Goal: Transaction & Acquisition: Purchase product/service

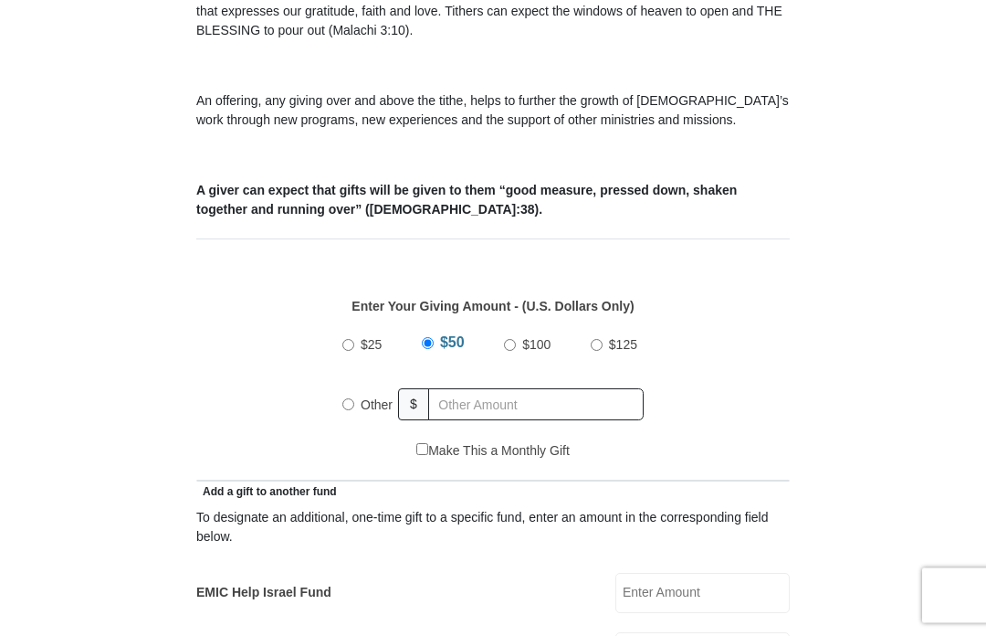
scroll to position [585, 0]
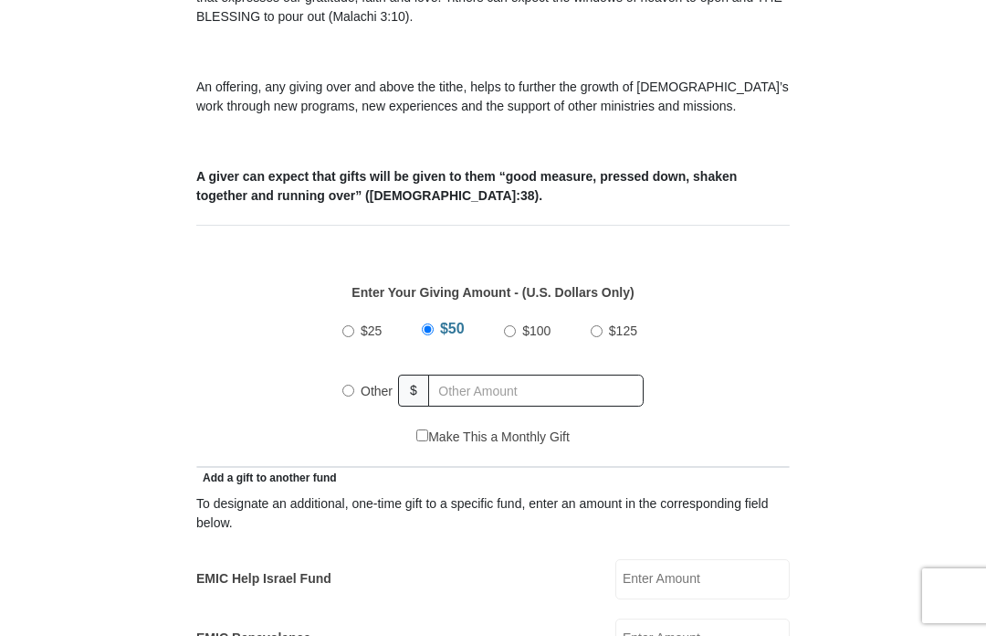
click at [349, 386] on input "Other" at bounding box center [348, 391] width 12 height 12
radio input "true"
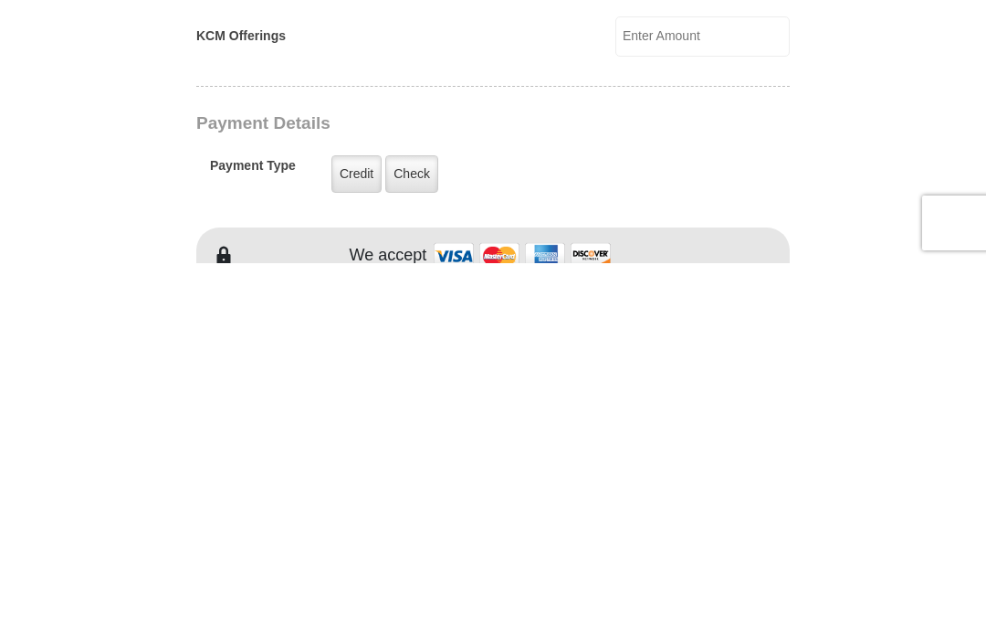
scroll to position [999, 0]
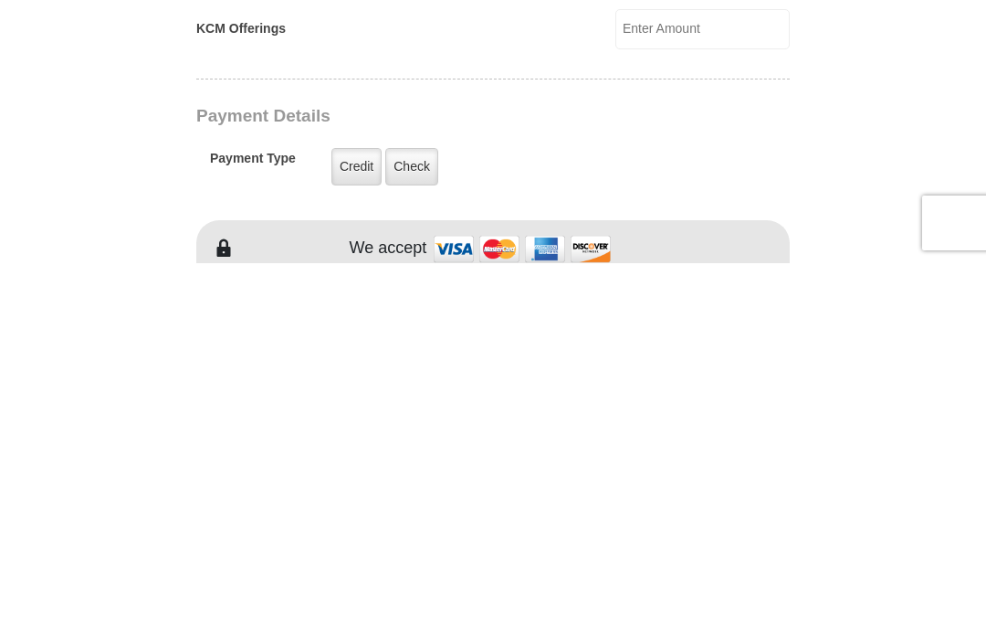
type input "60.00"
click at [356, 521] on label "Credit" at bounding box center [357, 539] width 50 height 37
click at [0, 0] on input "Credit" at bounding box center [0, 0] width 0 height 0
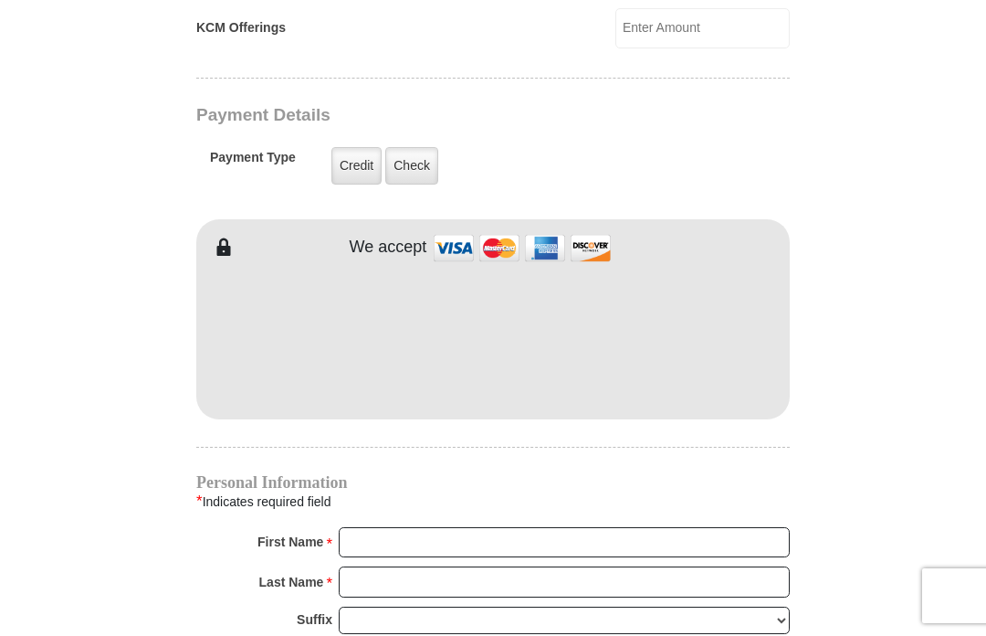
scroll to position [1372, 0]
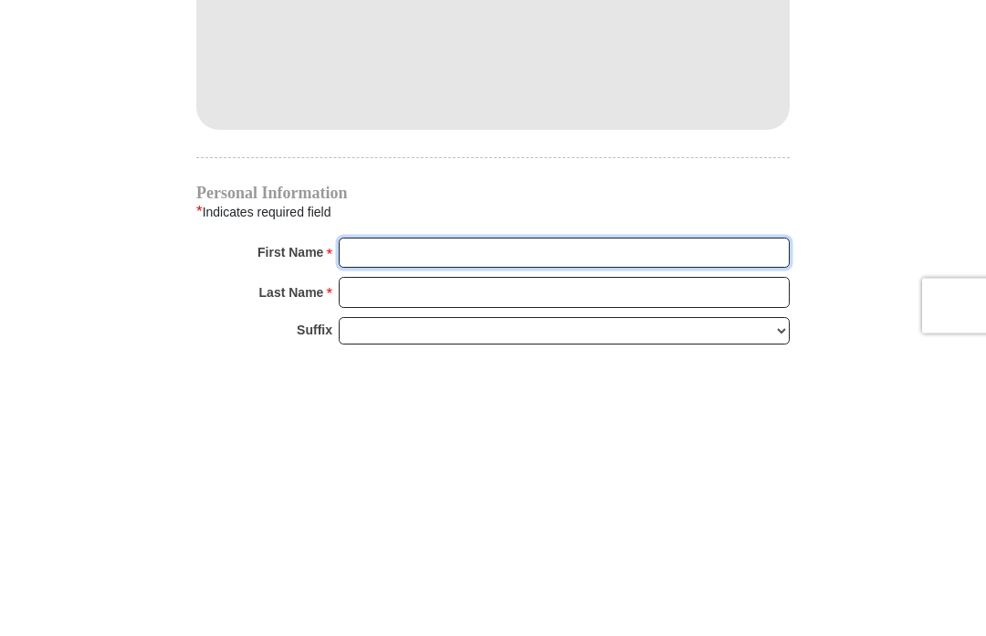
click at [394, 528] on input "First Name *" at bounding box center [564, 543] width 451 height 31
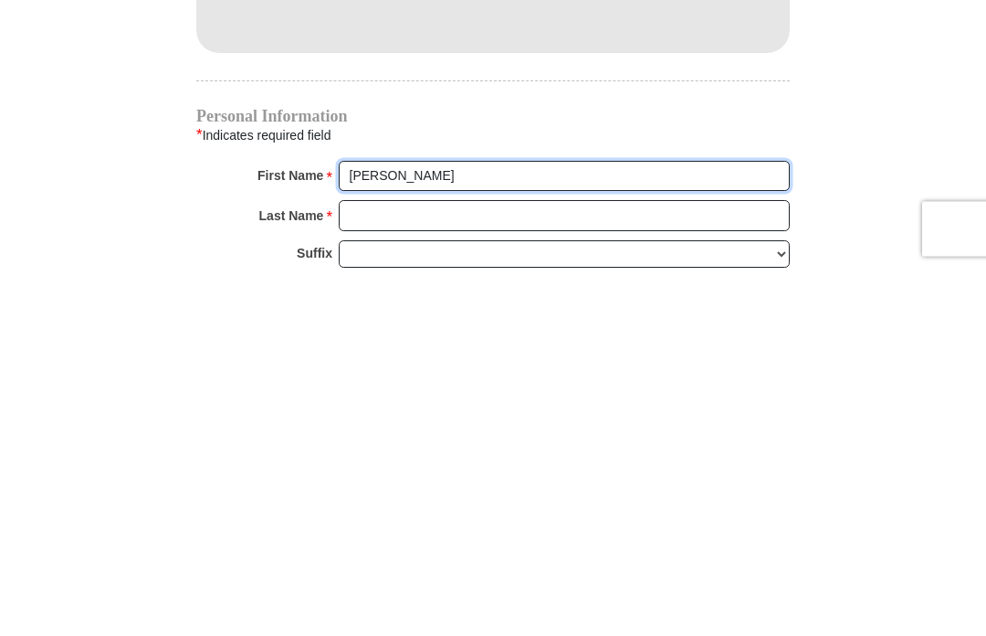
scroll to position [1394, 0]
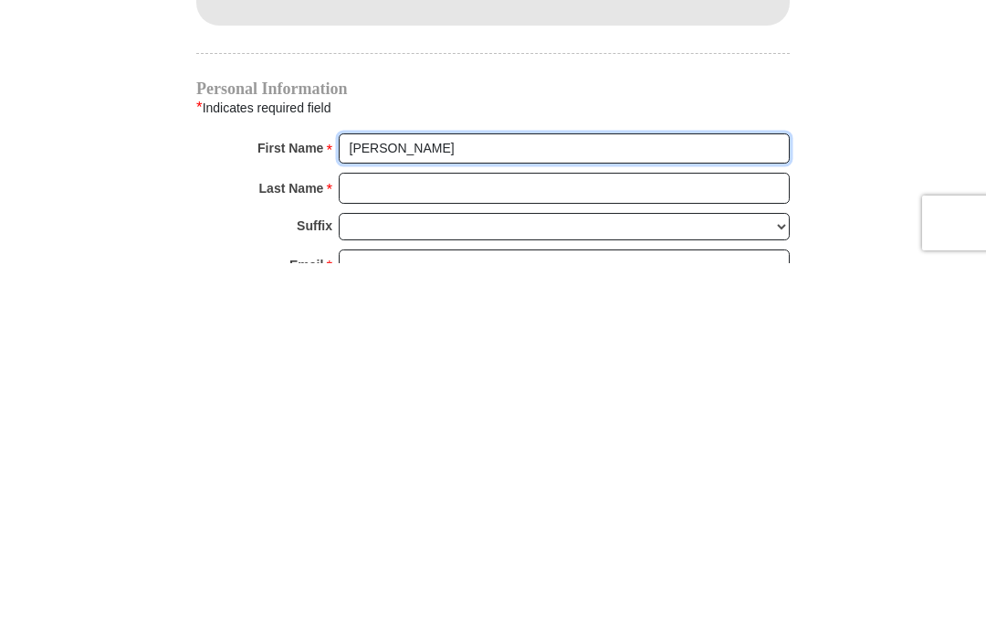
type input "Deloris"
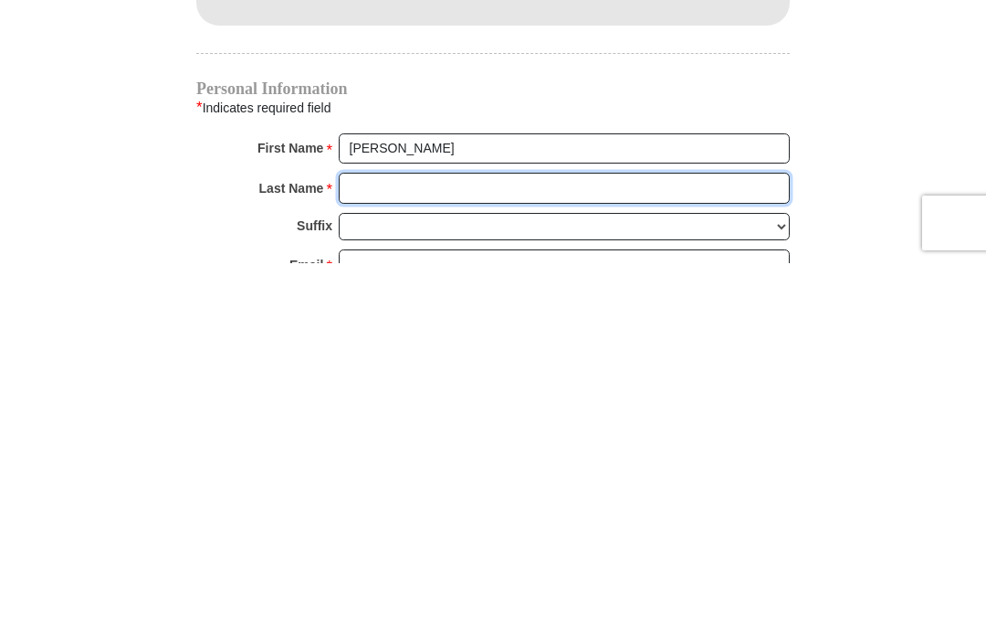
click at [378, 545] on input "Last Name *" at bounding box center [564, 560] width 451 height 31
type input "McElroy"
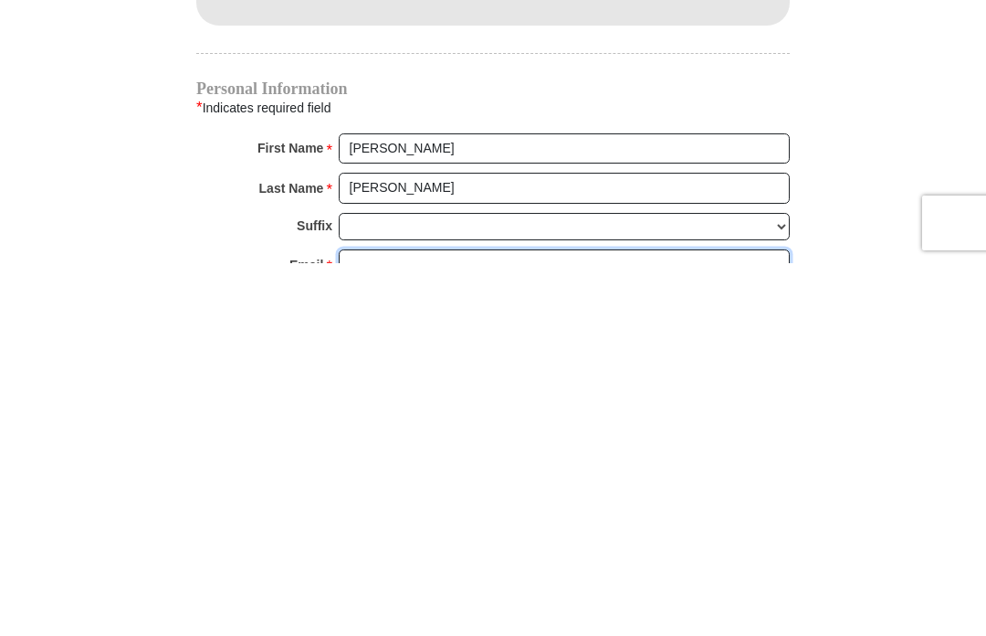
click at [378, 622] on input "Email *" at bounding box center [564, 637] width 451 height 31
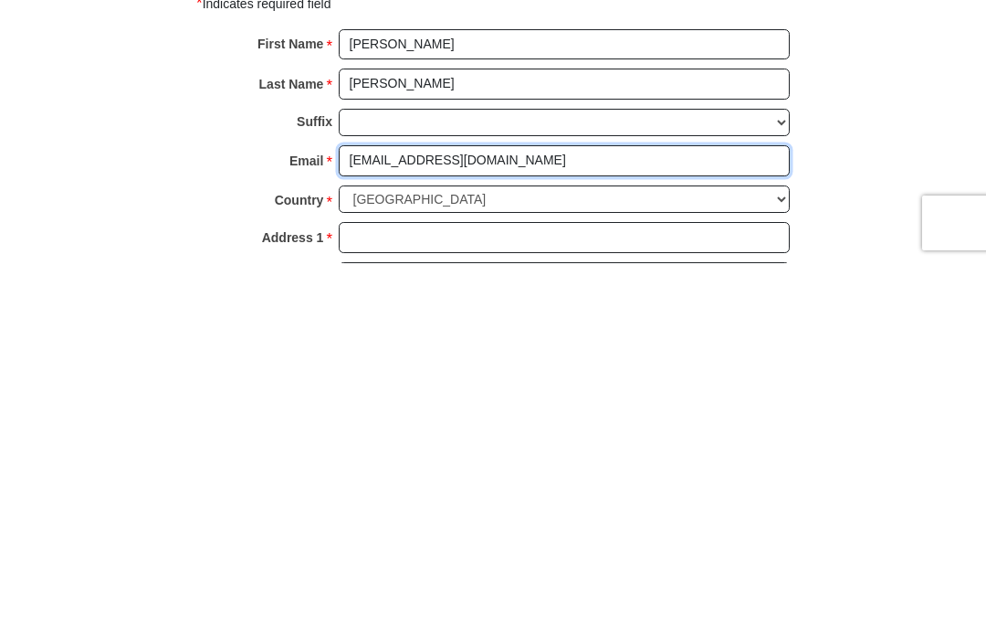
scroll to position [1512, 0]
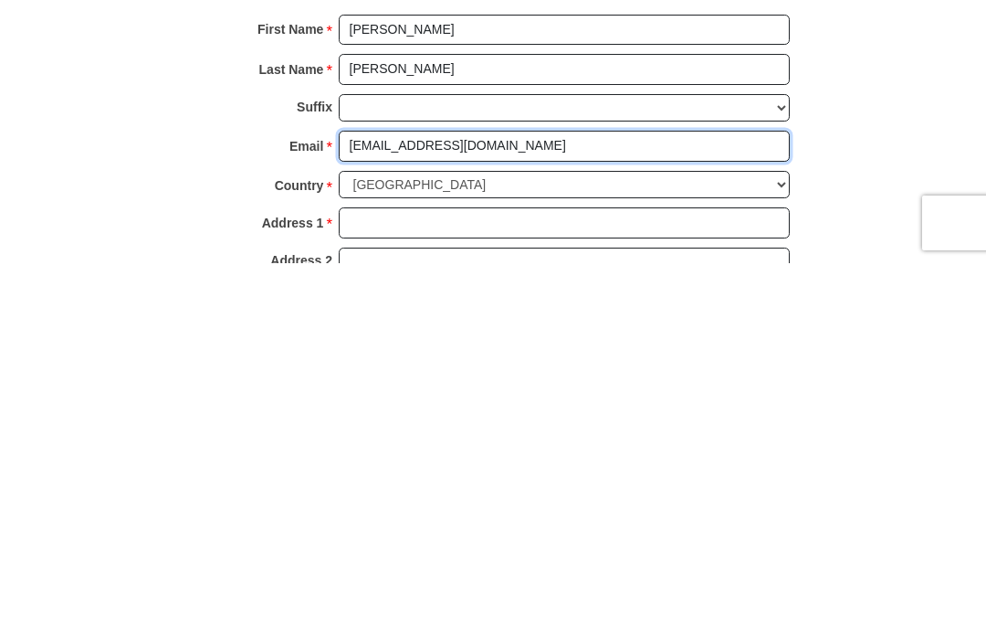
type input "pastorbg1@gmail.com"
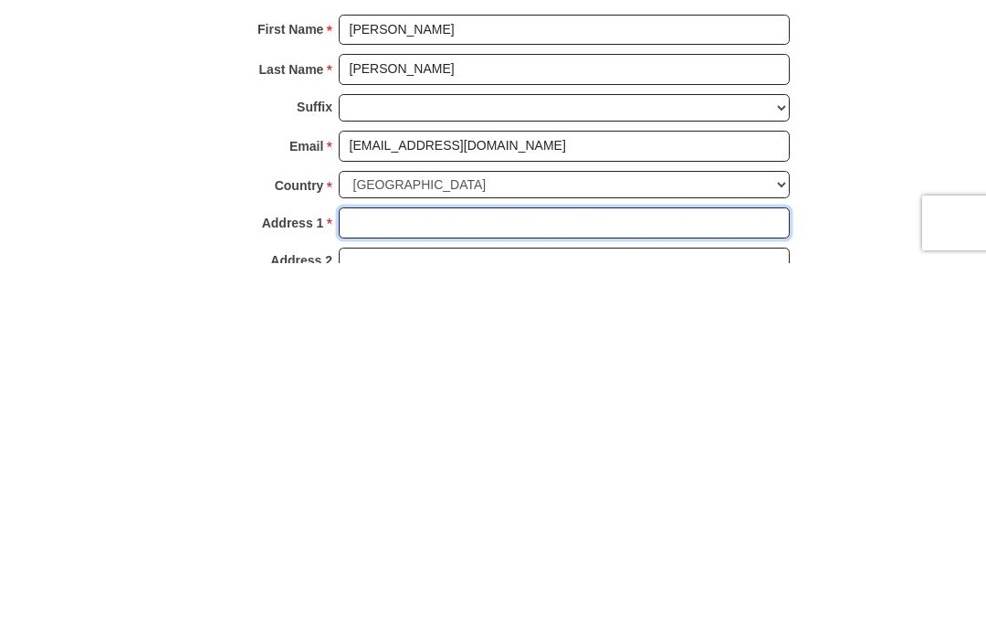
click at [379, 580] on input "Address 1 *" at bounding box center [564, 595] width 451 height 31
type input "3200 Seminole Trail"
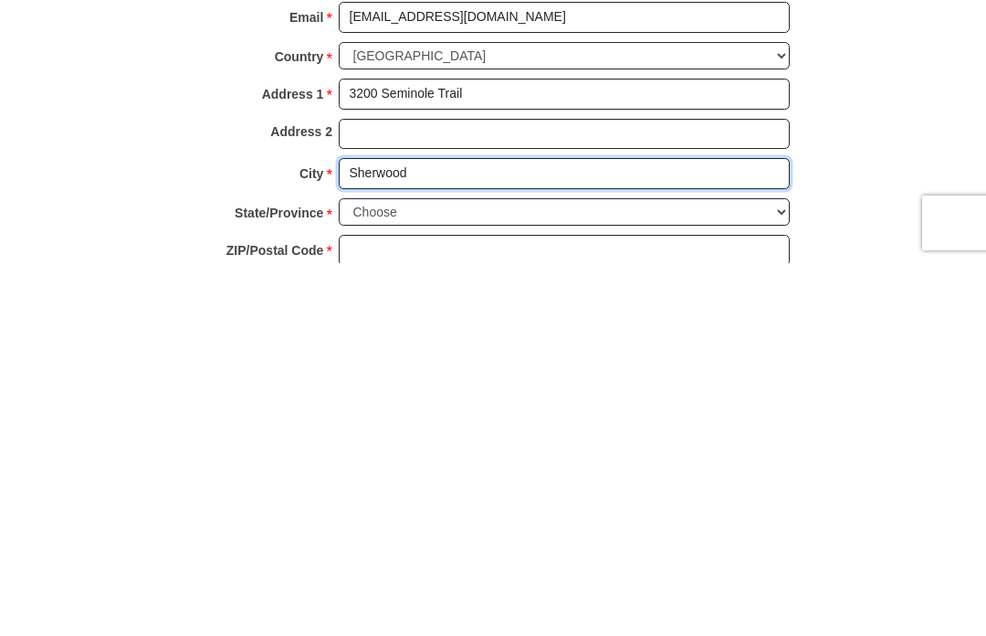
type input "Sherwood"
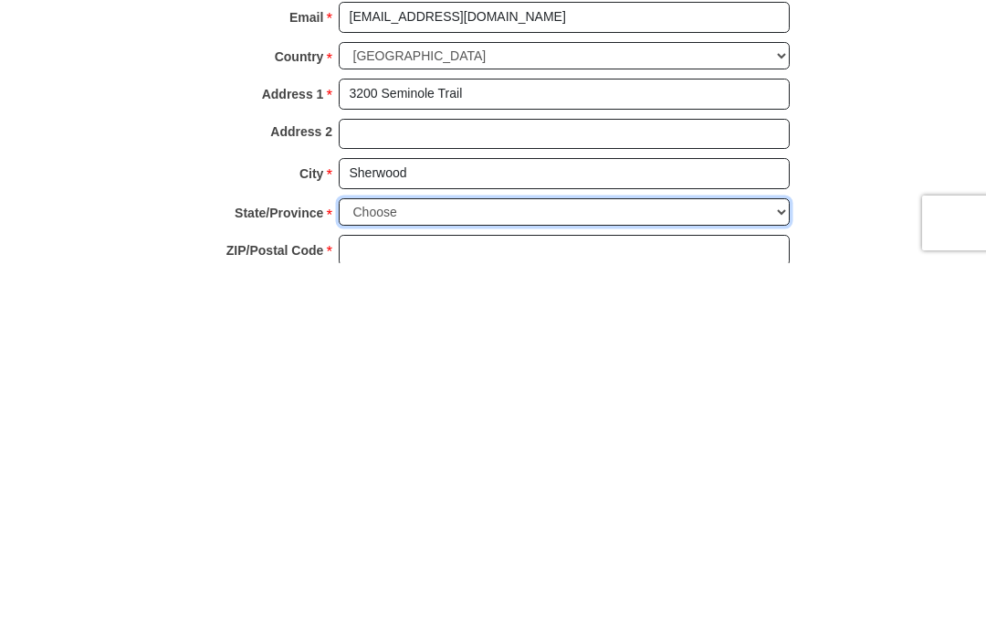
click at [775, 571] on select "Choose Alabama Alaska American Samoa Arizona Arkansas Armed Forces Americas Arm…" at bounding box center [564, 585] width 451 height 28
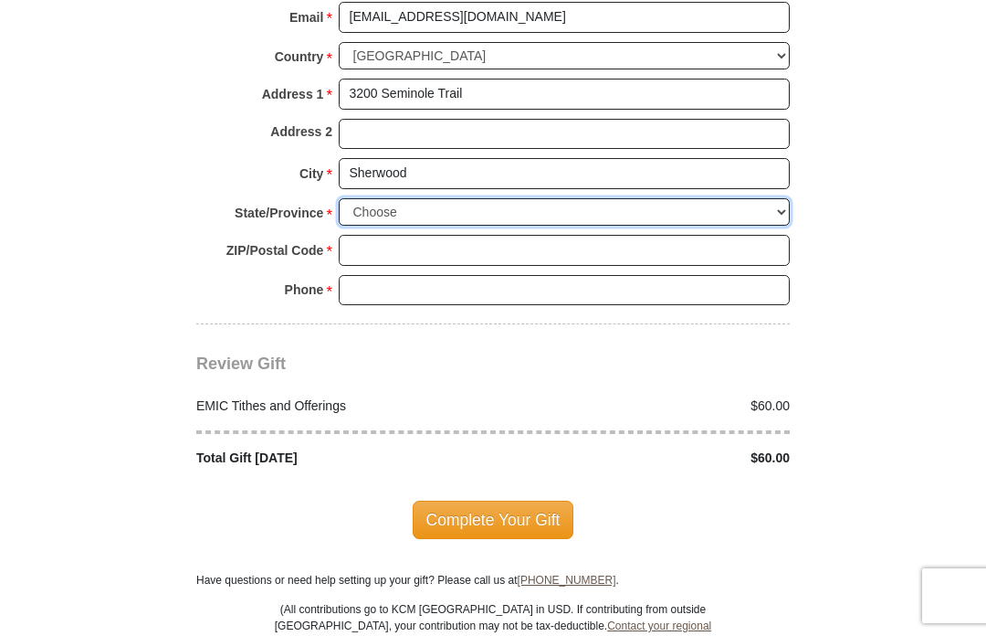
select select "AR"
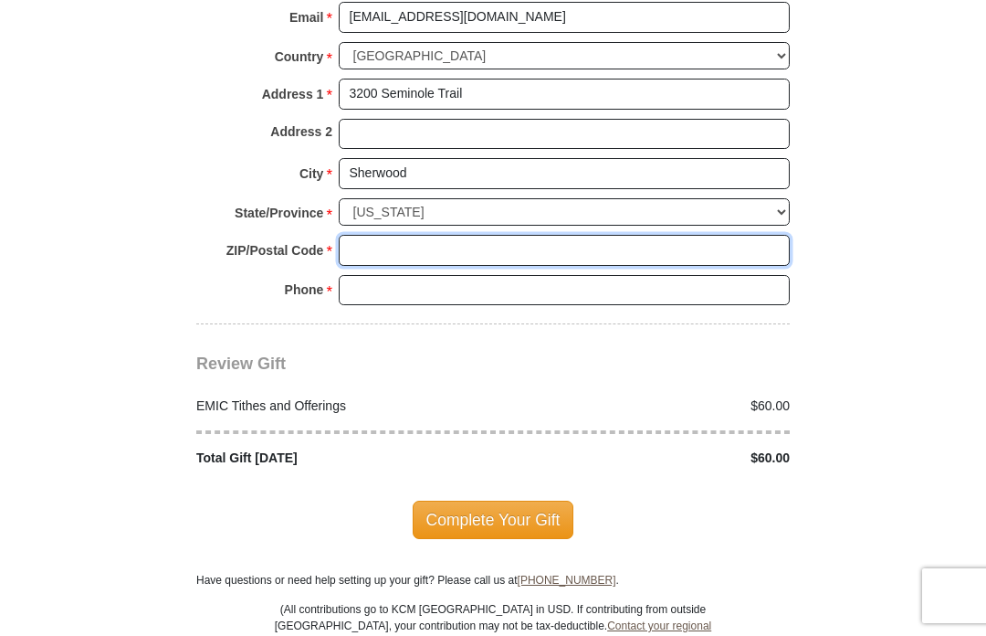
click at [384, 237] on input "ZIP/Postal Code *" at bounding box center [564, 250] width 451 height 31
type input "72120"
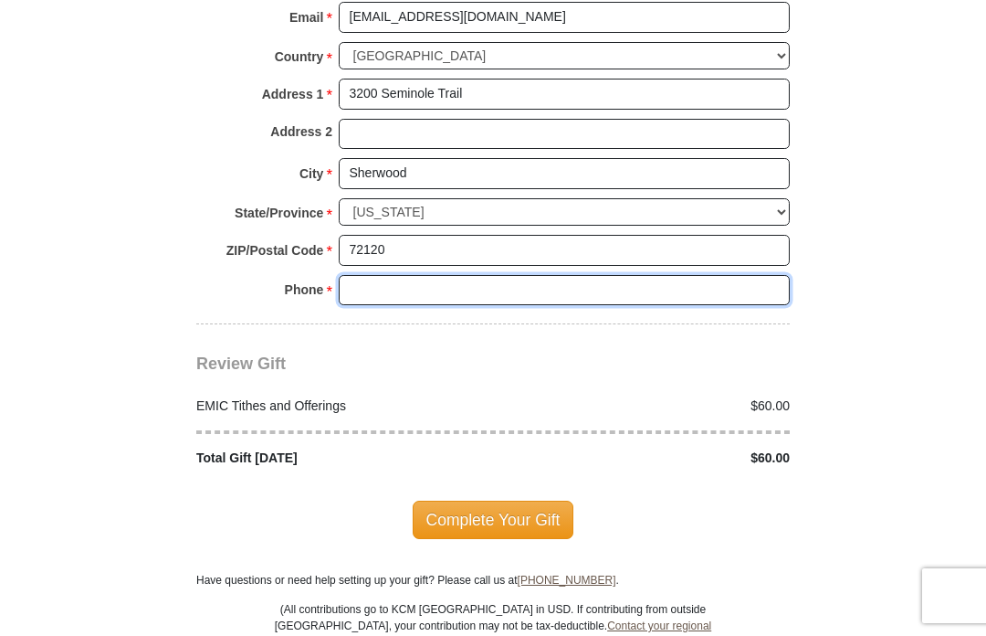
click at [384, 275] on input "Phone * *" at bounding box center [564, 290] width 451 height 31
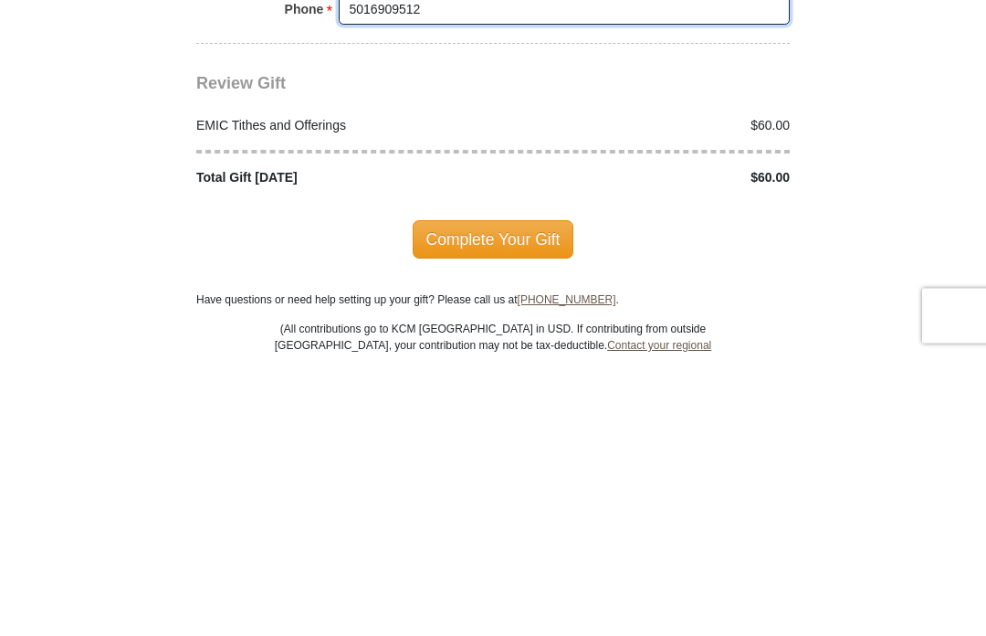
type input "5016909512"
click at [538, 501] on span "Complete Your Gift" at bounding box center [494, 520] width 162 height 38
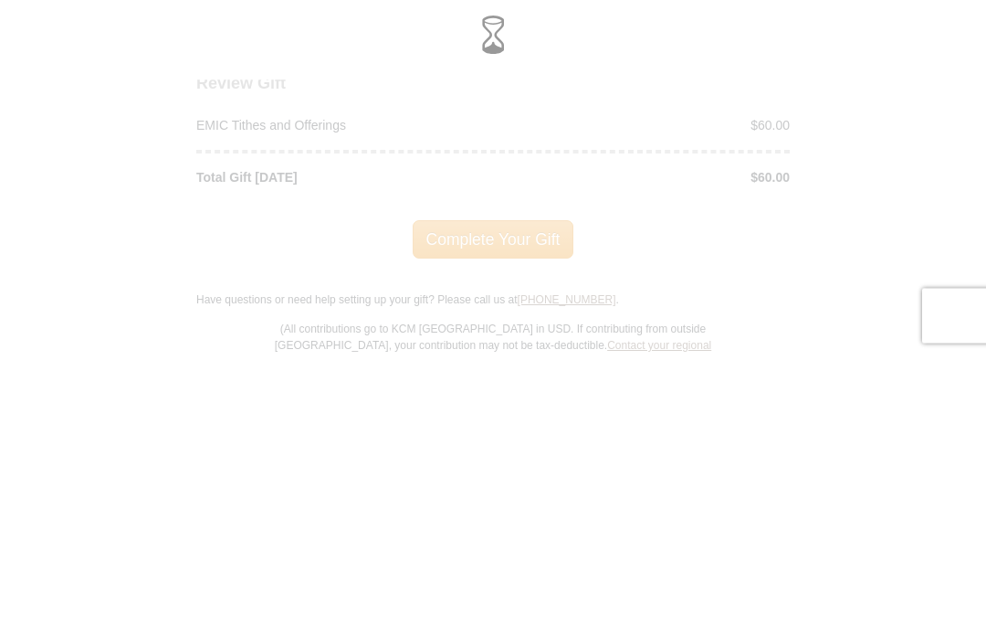
scroll to position [2294, 0]
